Goal: Task Accomplishment & Management: Use online tool/utility

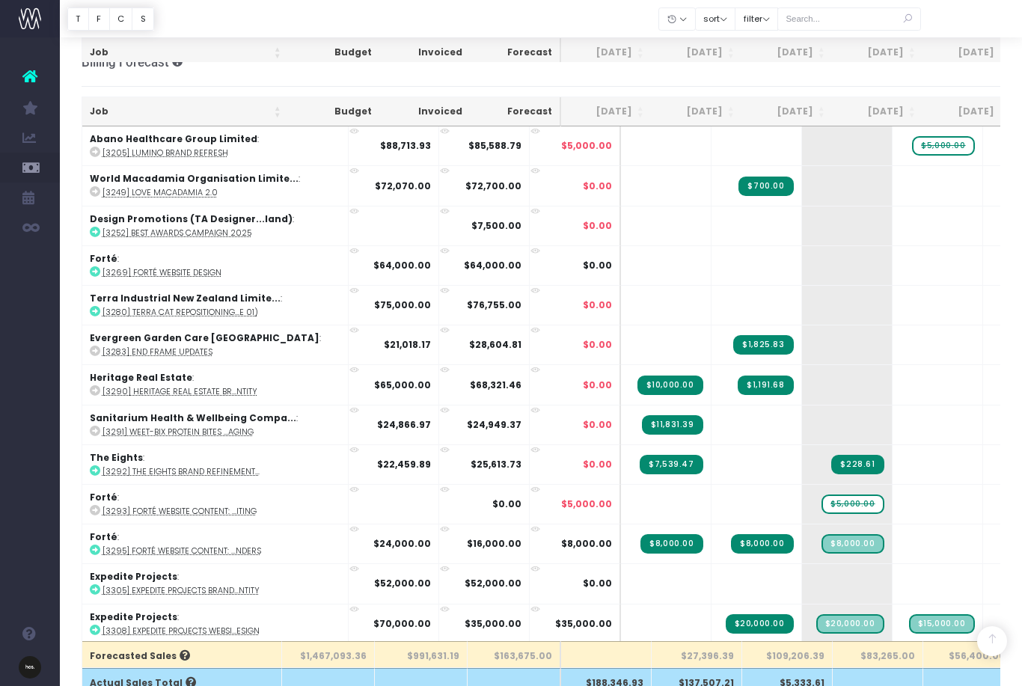
scroll to position [603, 0]
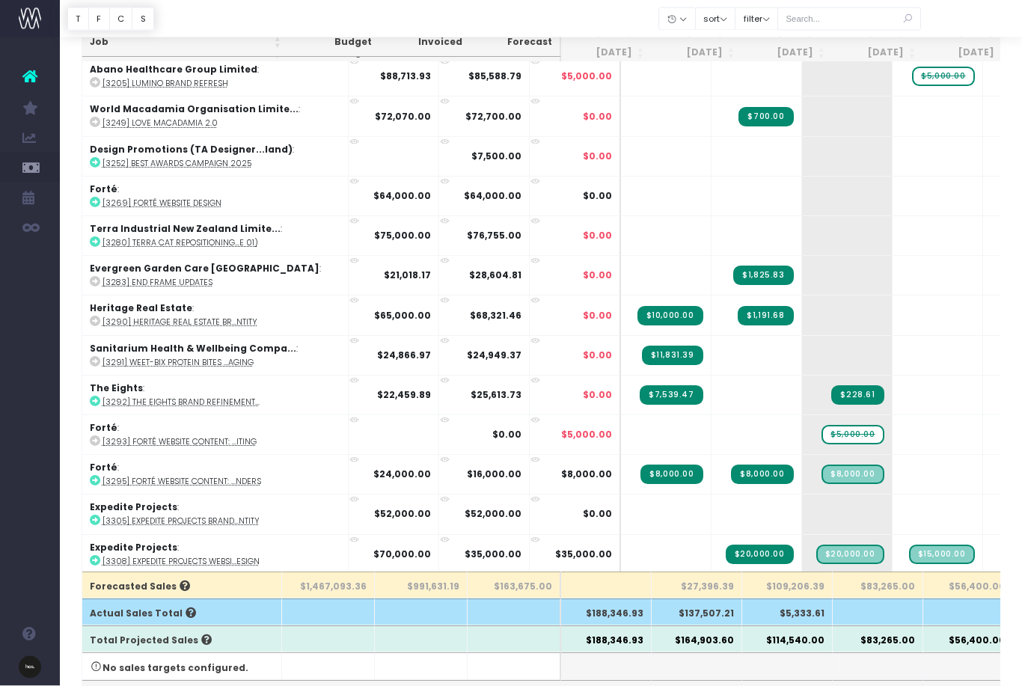
scroll to position [45, 0]
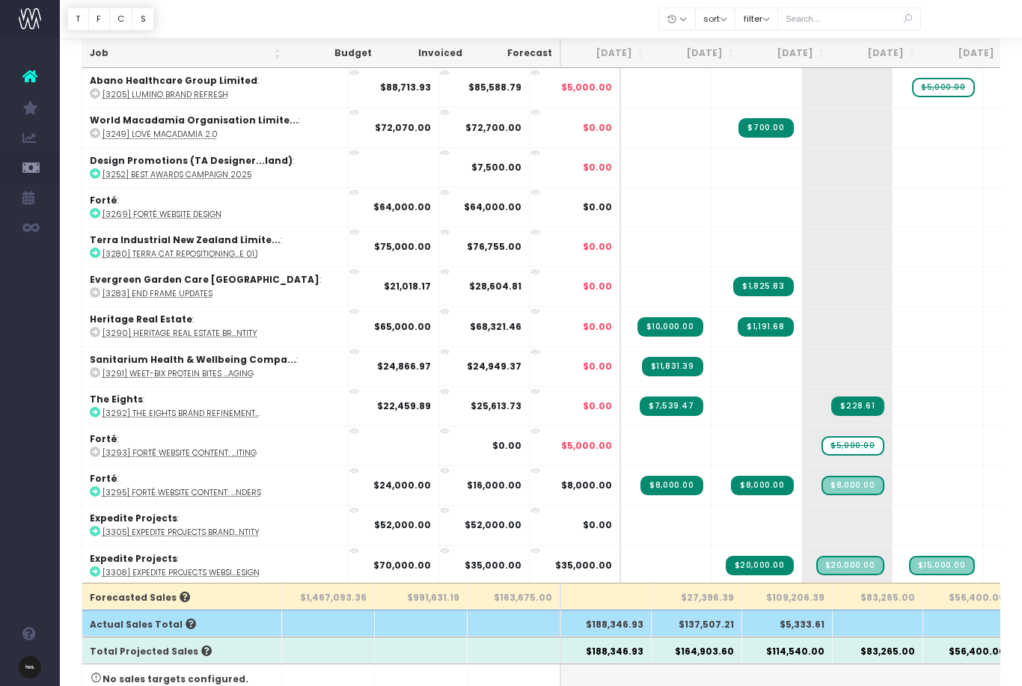
scroll to position [58, 0]
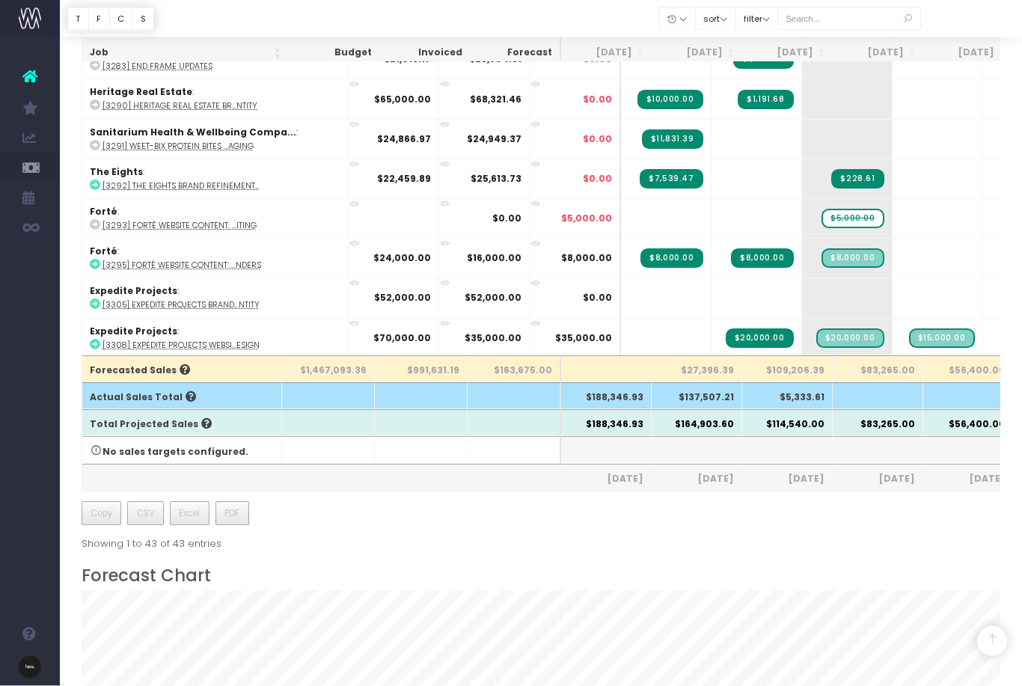
scroll to position [286, 0]
